Goal: Register for event/course

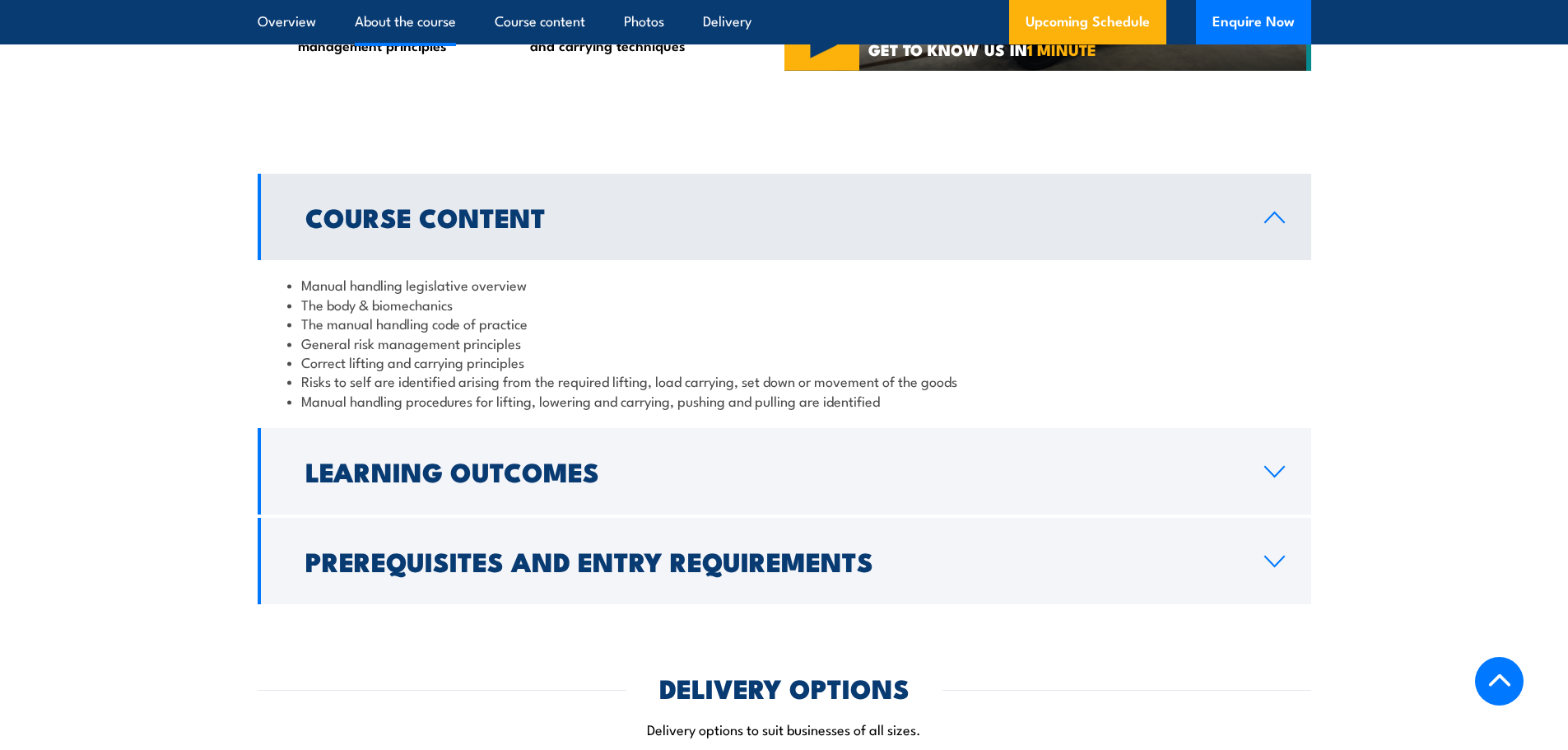
scroll to position [1235, 0]
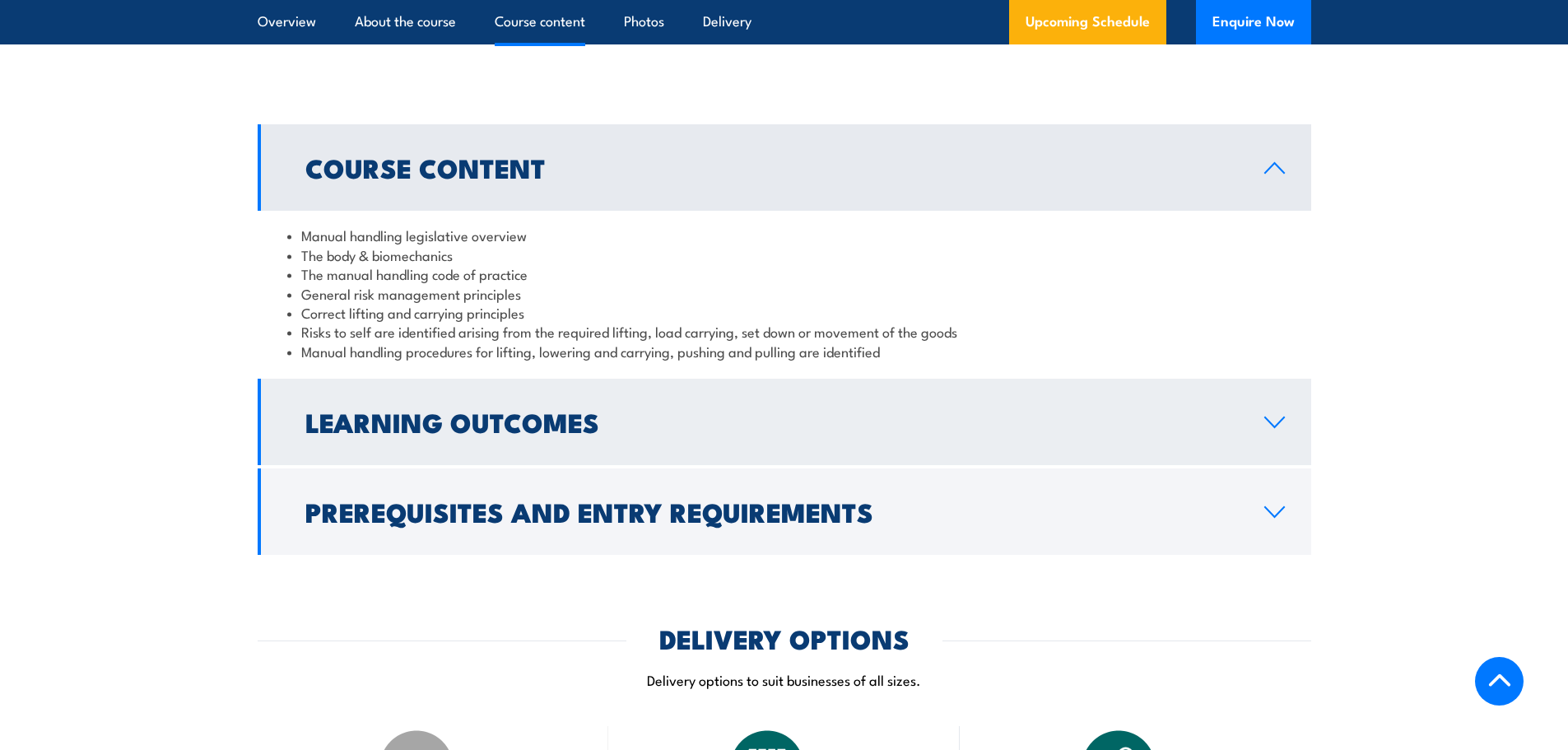
click at [1275, 429] on icon at bounding box center [1275, 422] width 22 height 13
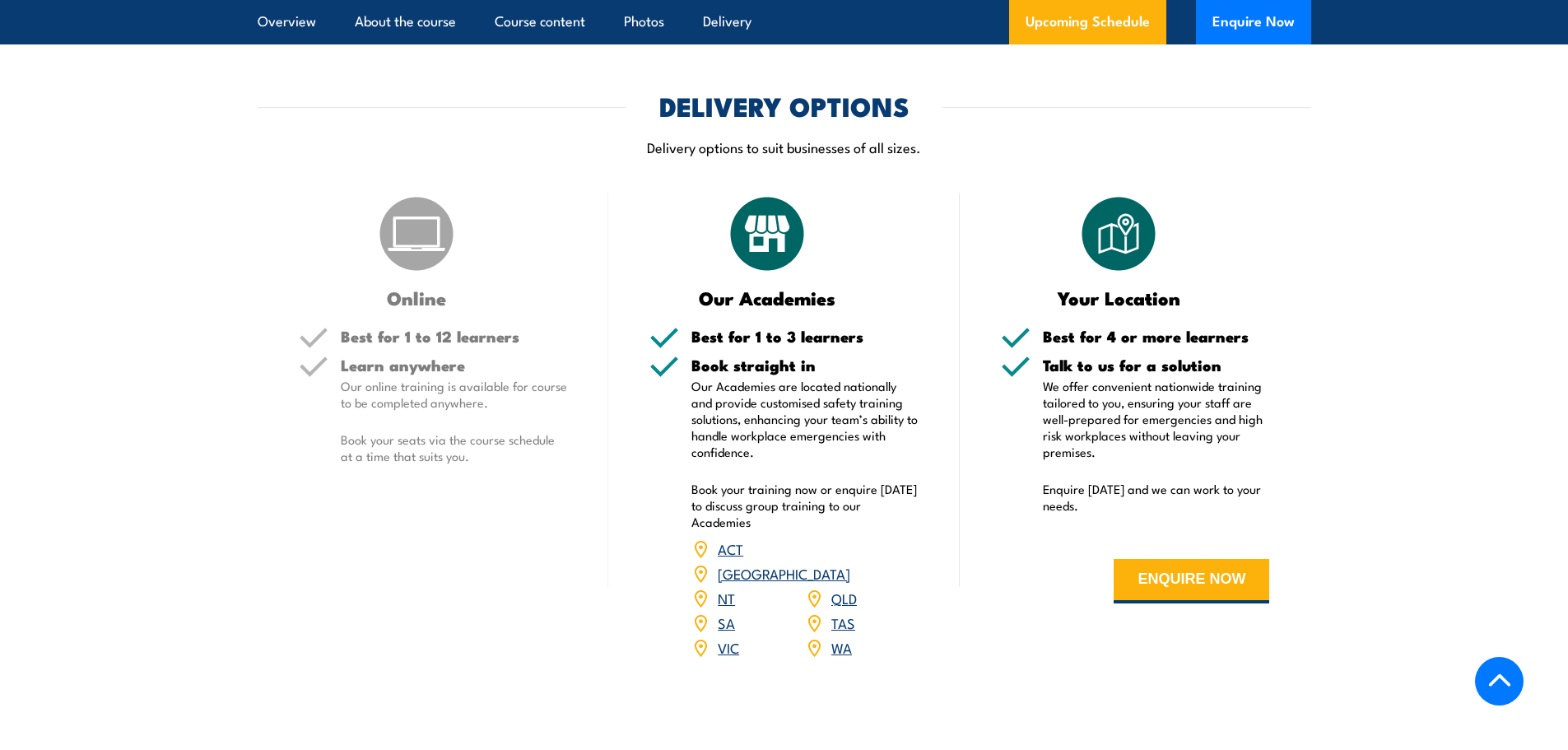
scroll to position [1811, 0]
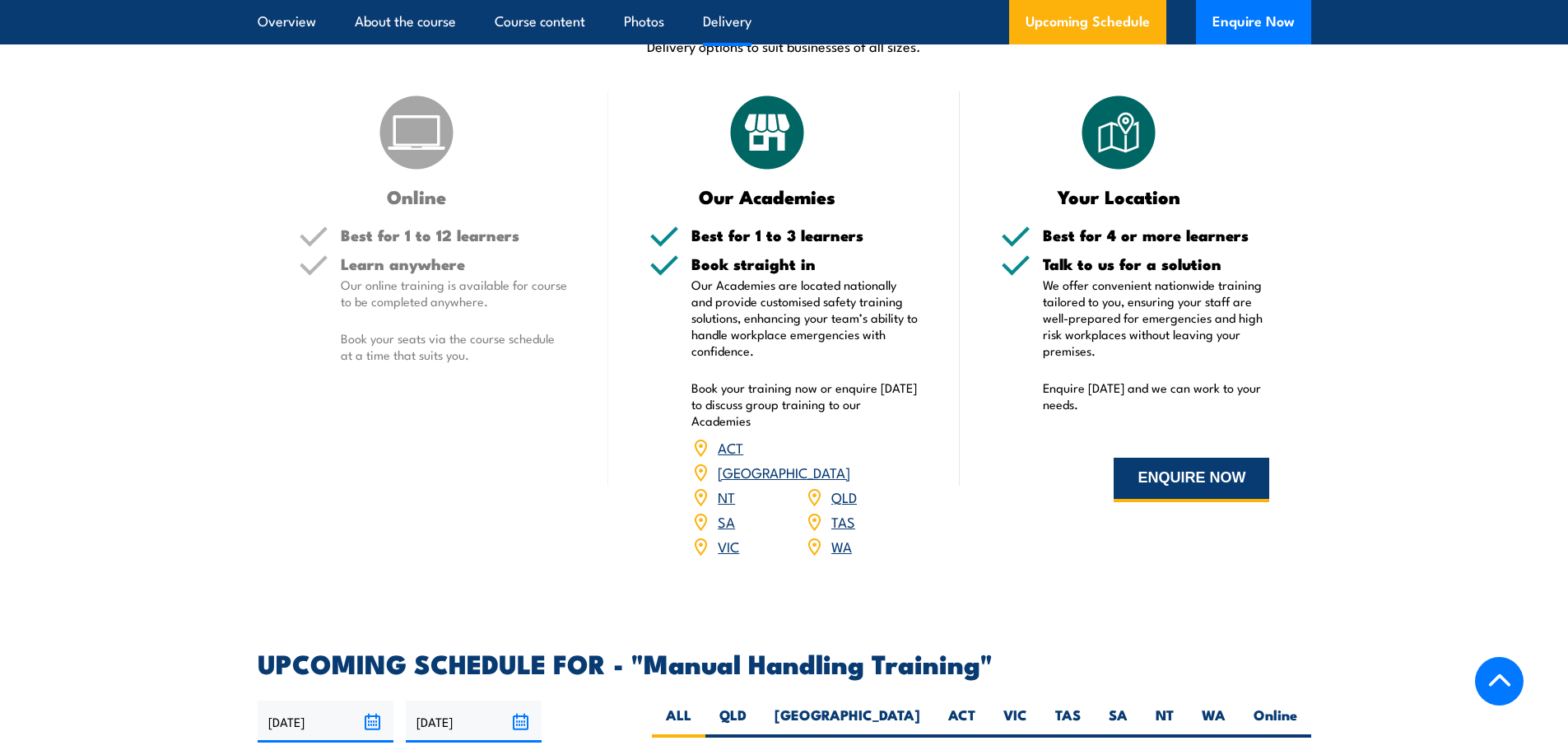
click at [1196, 503] on button "ENQUIRE NOW" at bounding box center [1191, 480] width 155 height 44
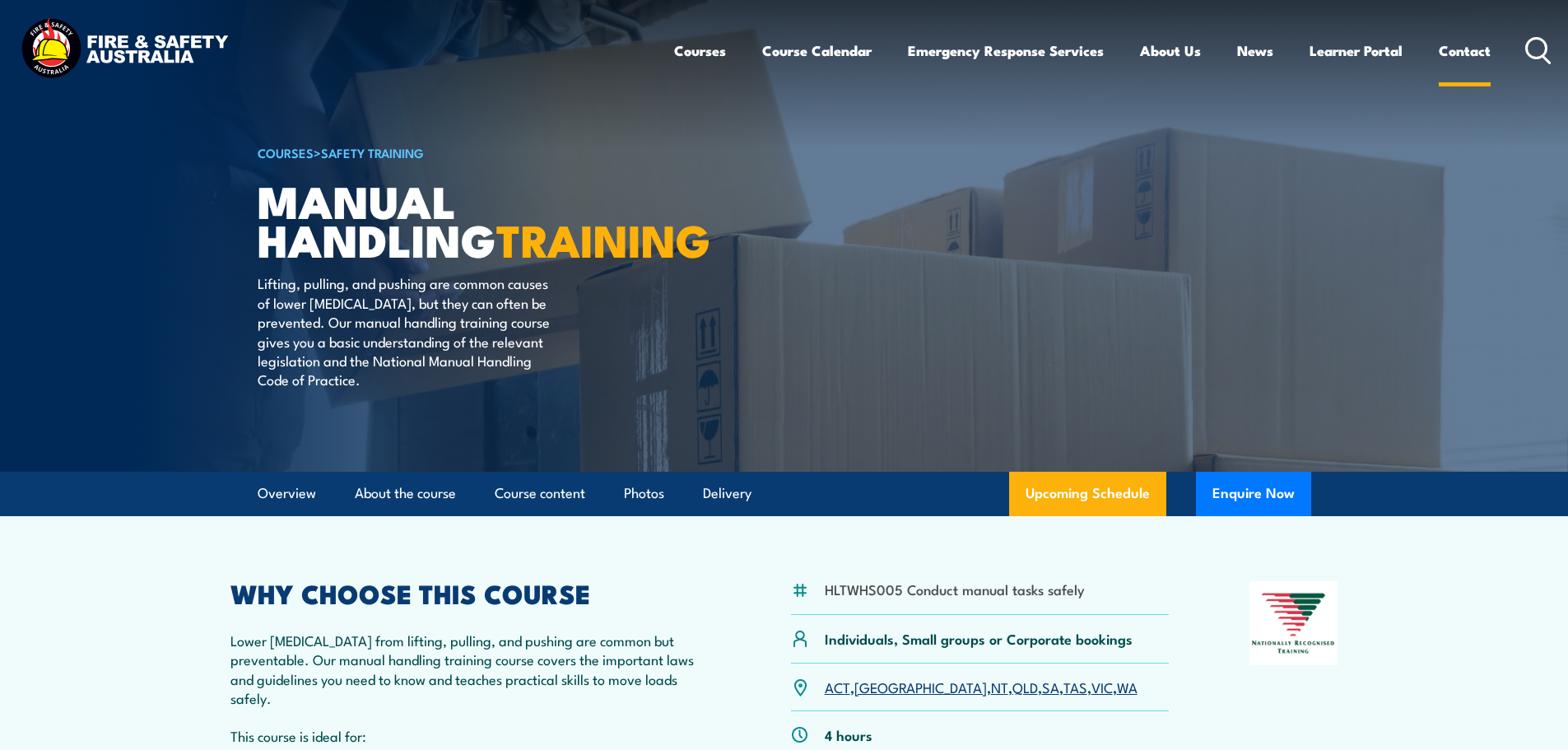
click at [1455, 53] on link "Contact" at bounding box center [1465, 50] width 52 height 44
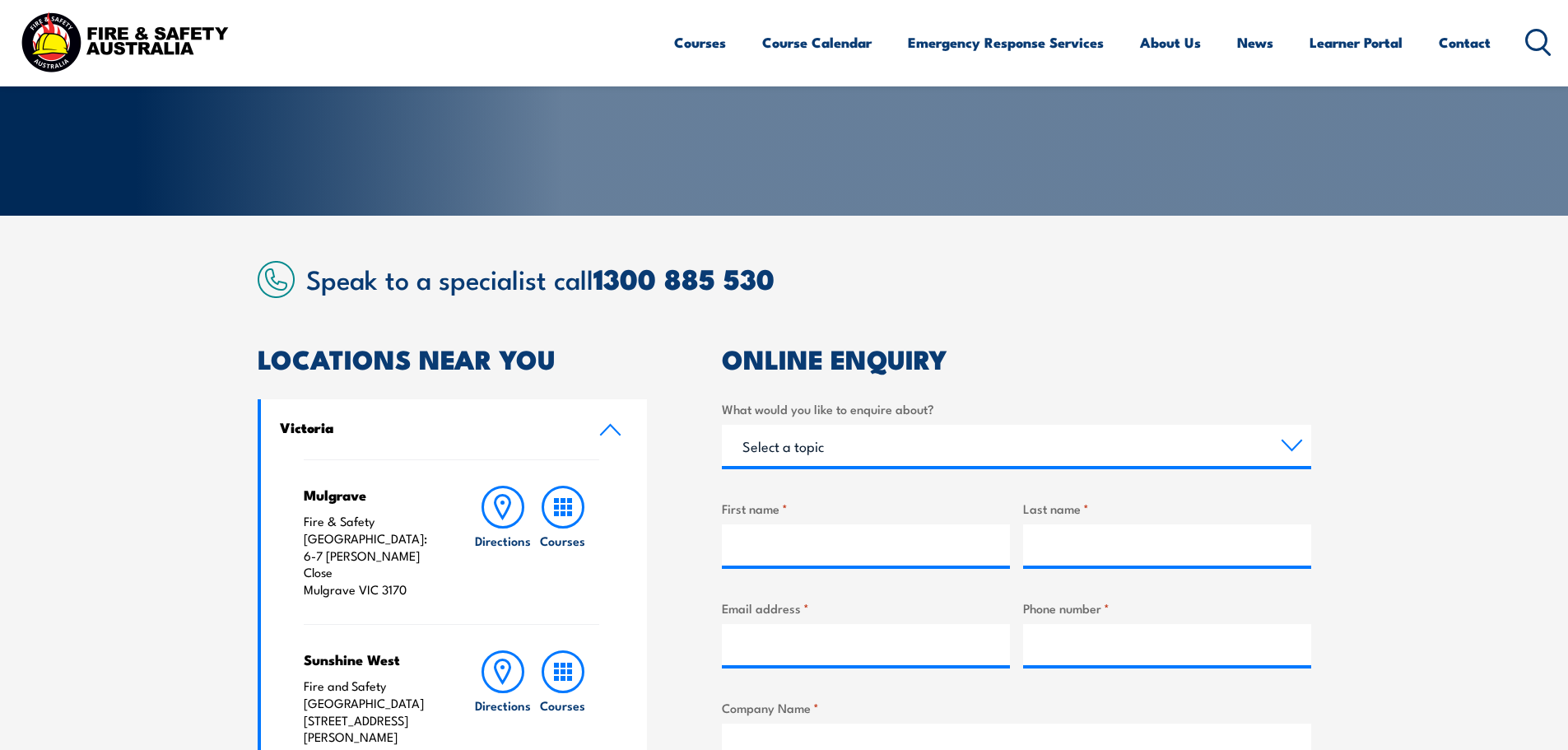
scroll to position [576, 0]
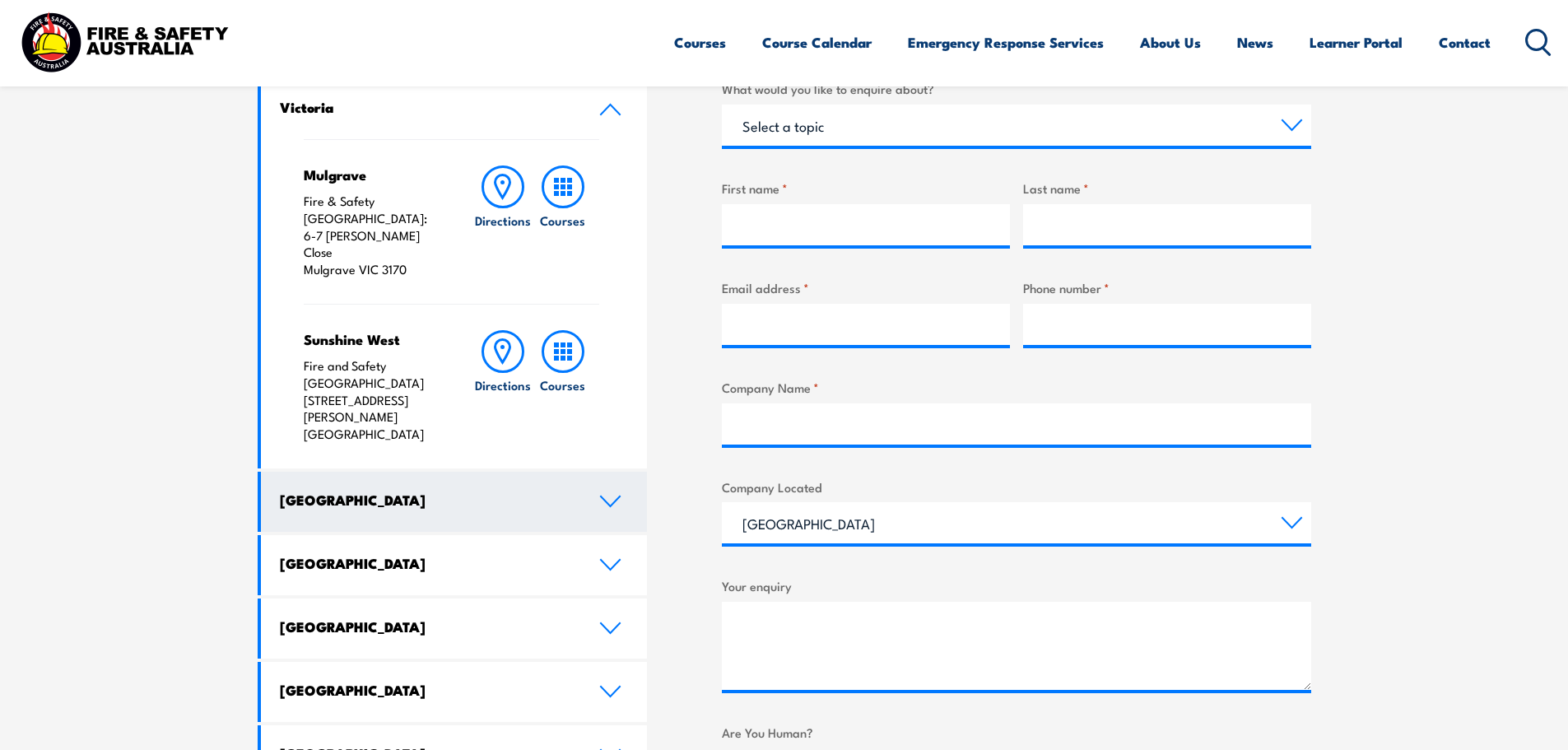
click at [601, 495] on icon at bounding box center [610, 501] width 22 height 13
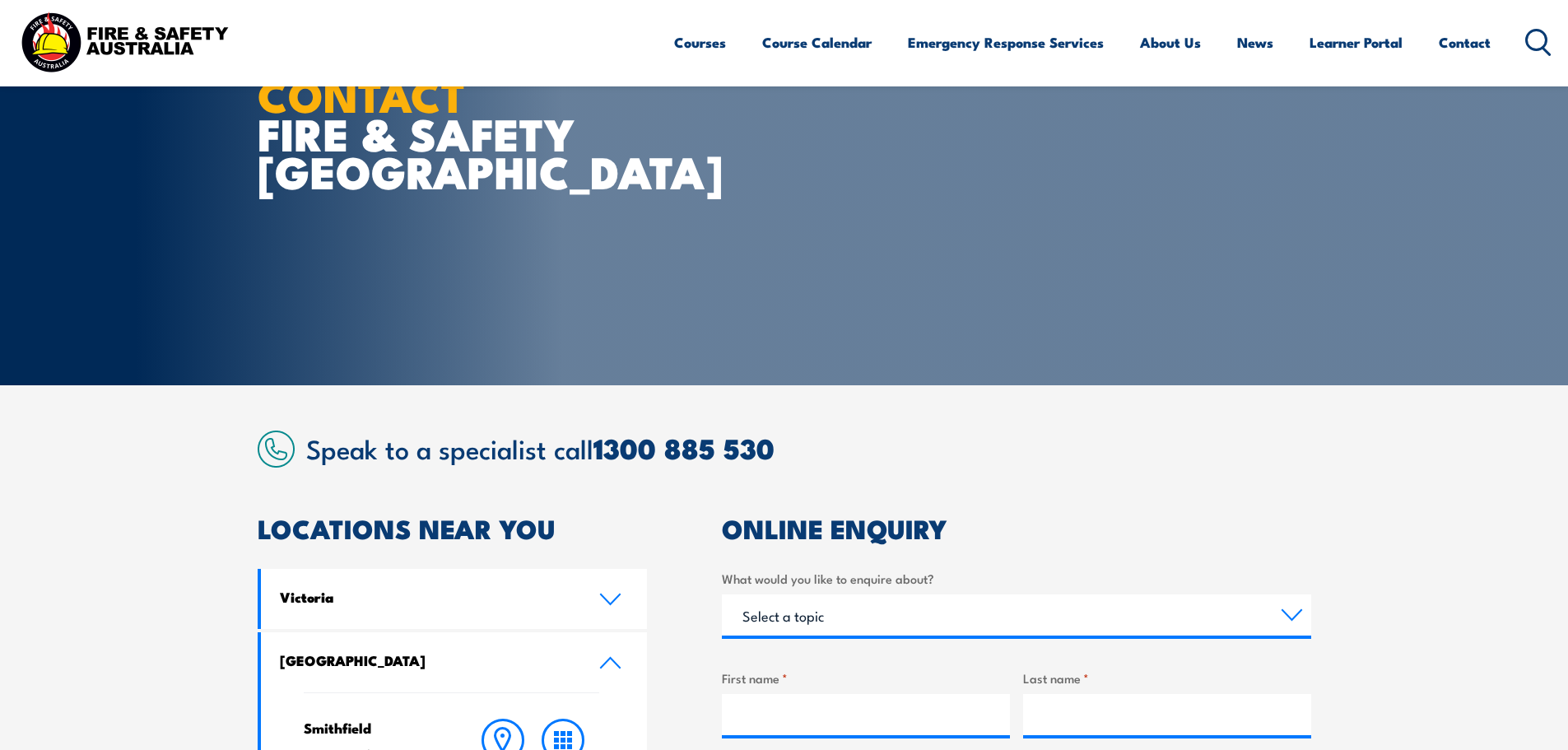
scroll to position [82, 0]
